Goal: Transaction & Acquisition: Purchase product/service

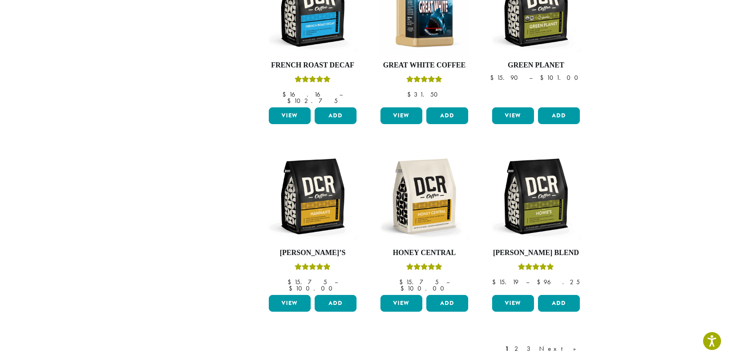
scroll to position [558, 0]
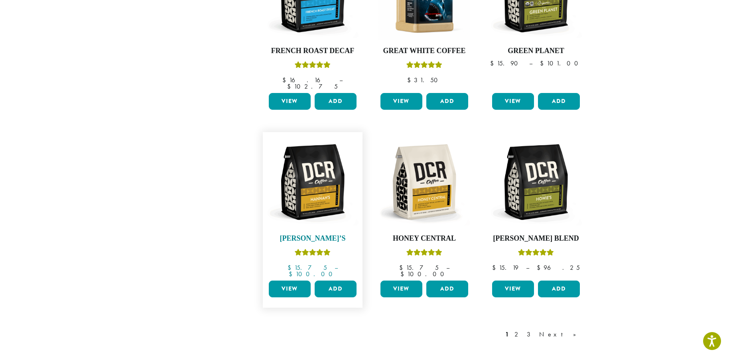
click at [324, 178] on img at bounding box center [313, 182] width 92 height 92
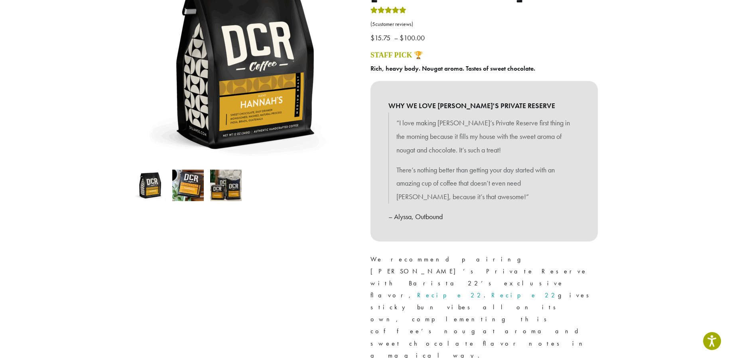
scroll to position [239, 0]
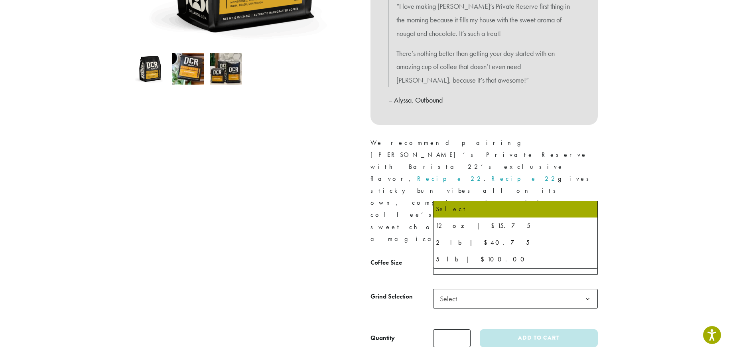
click at [590, 255] on b at bounding box center [588, 265] width 20 height 20
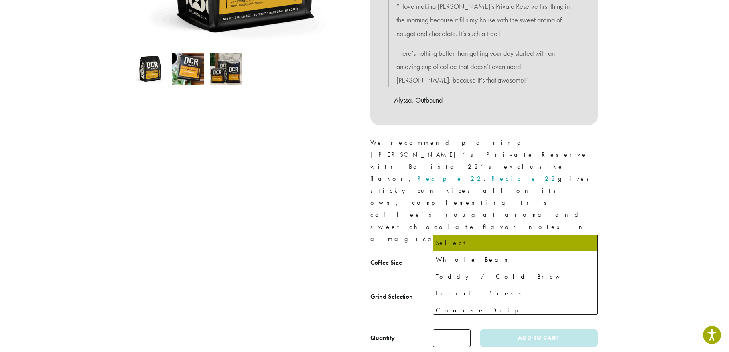
click at [589, 289] on b at bounding box center [588, 299] width 20 height 20
